Goal: Task Accomplishment & Management: Manage account settings

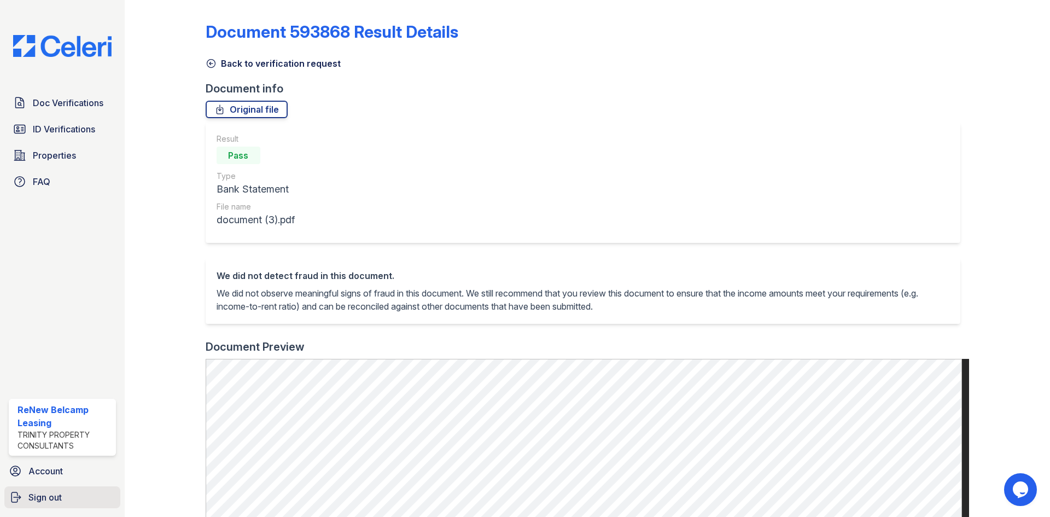
click at [56, 495] on span "Sign out" at bounding box center [44, 496] width 33 height 13
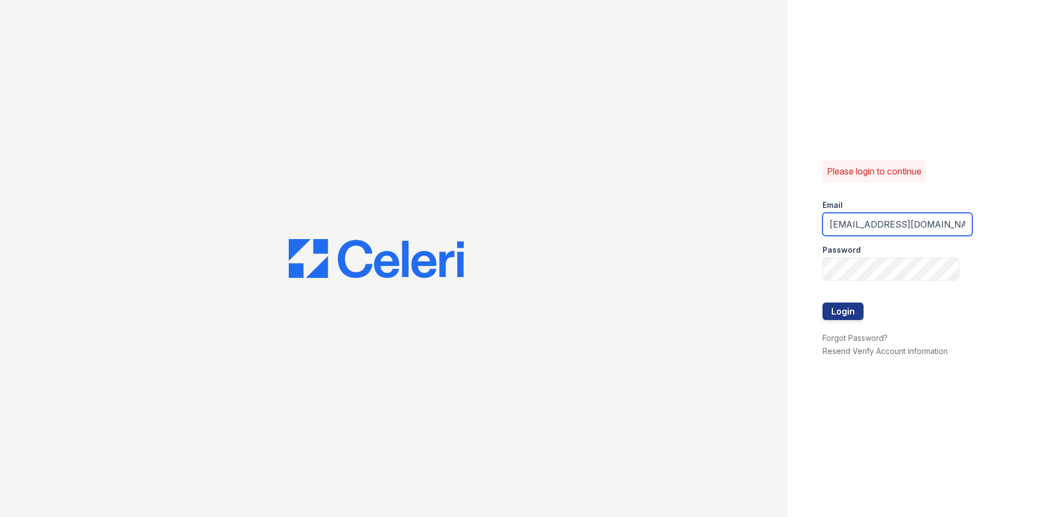
click at [876, 224] on input "renewbelcamp@trinity-pm.com" at bounding box center [897, 224] width 150 height 23
type input "renewharford@trinity-pm.com"
click at [855, 314] on button "Login" at bounding box center [842, 310] width 41 height 17
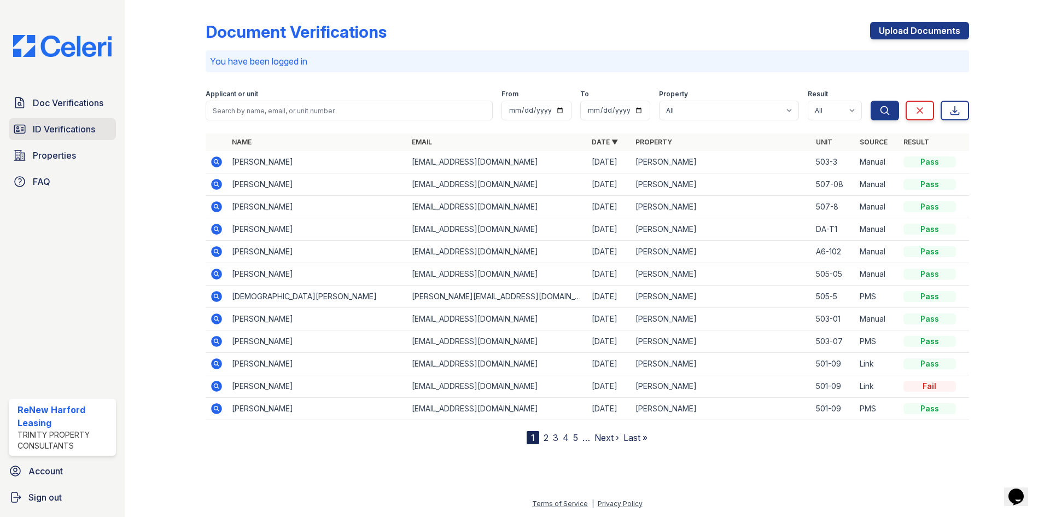
click at [57, 132] on span "ID Verifications" at bounding box center [64, 128] width 62 height 13
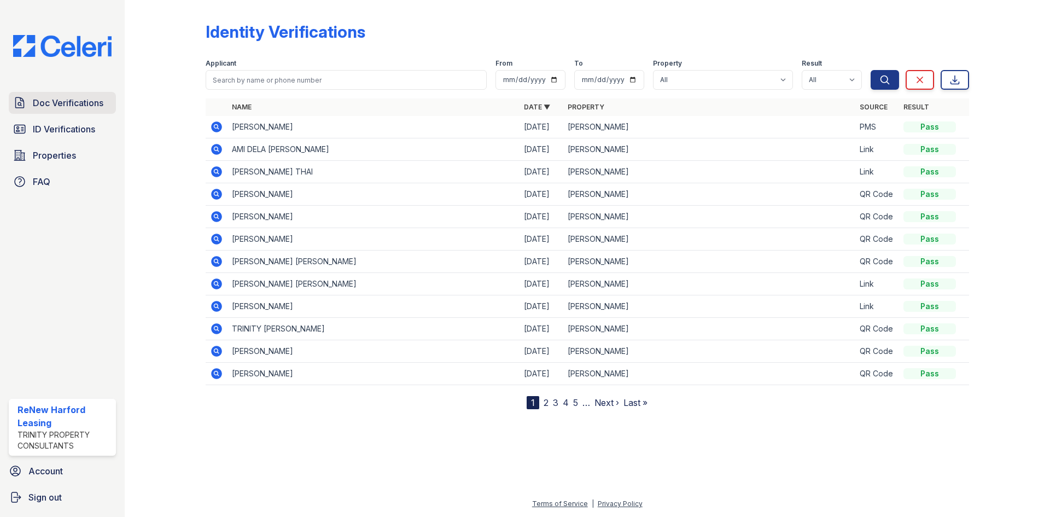
click at [70, 102] on span "Doc Verifications" at bounding box center [68, 102] width 71 height 13
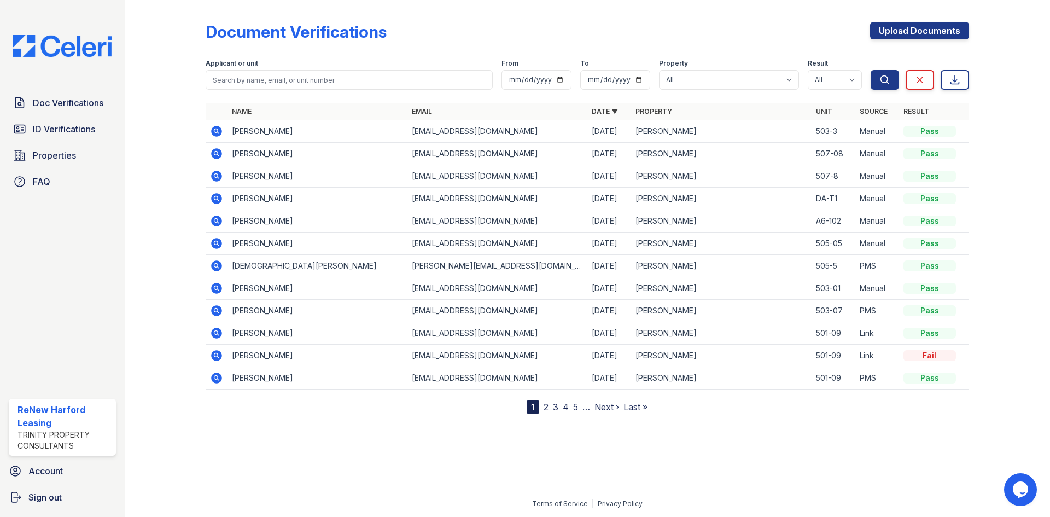
click at [210, 175] on icon at bounding box center [216, 175] width 13 height 13
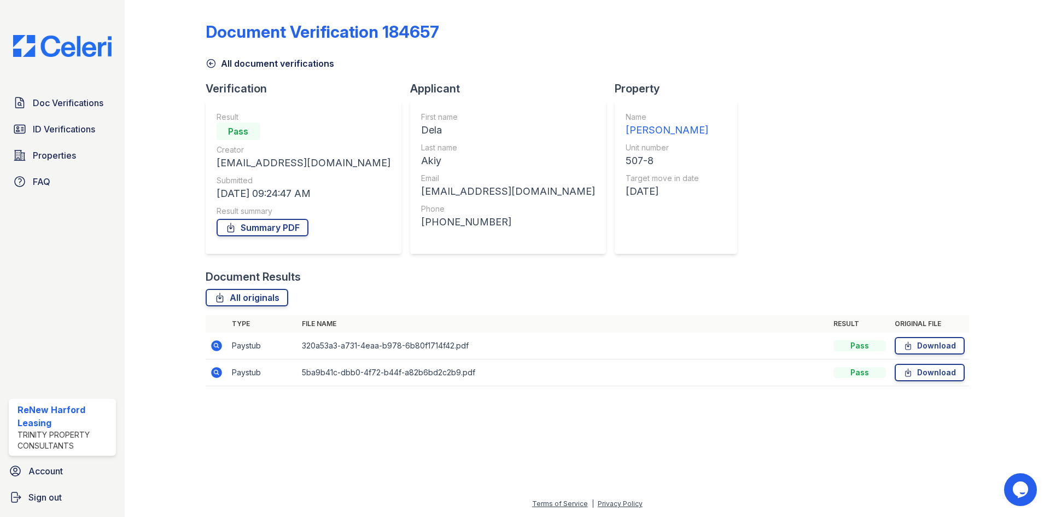
click at [216, 344] on icon at bounding box center [215, 344] width 3 height 3
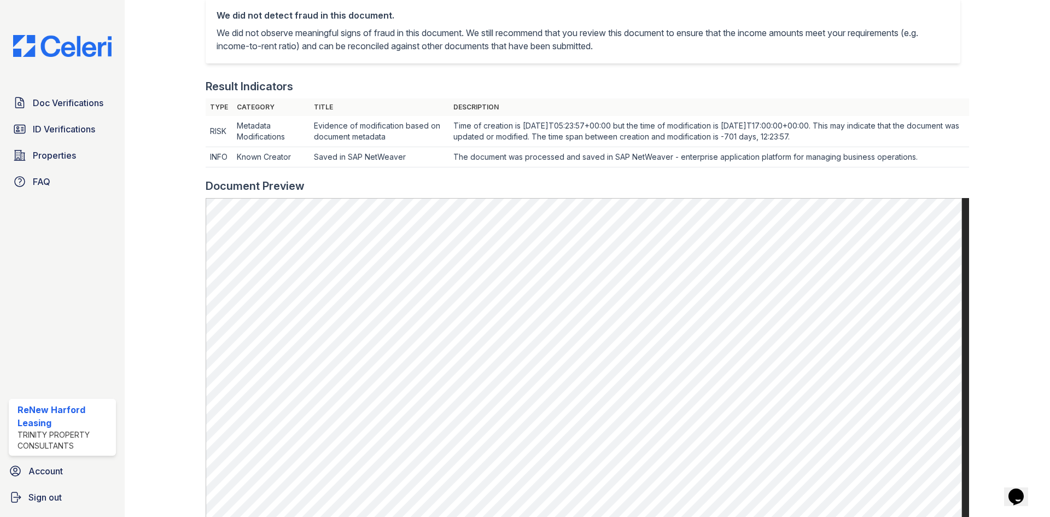
scroll to position [277, 0]
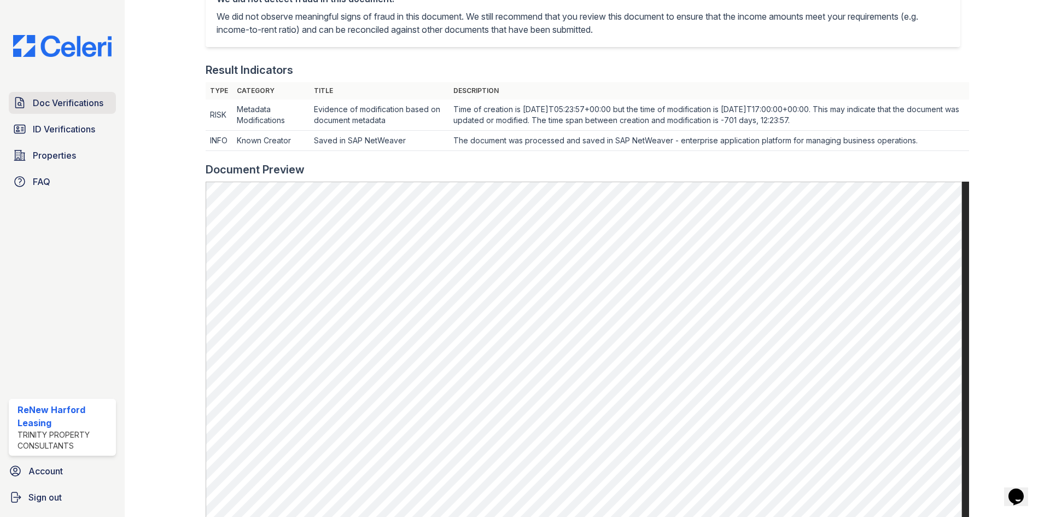
click at [99, 106] on span "Doc Verifications" at bounding box center [68, 102] width 71 height 13
